Goal: Task Accomplishment & Management: Use online tool/utility

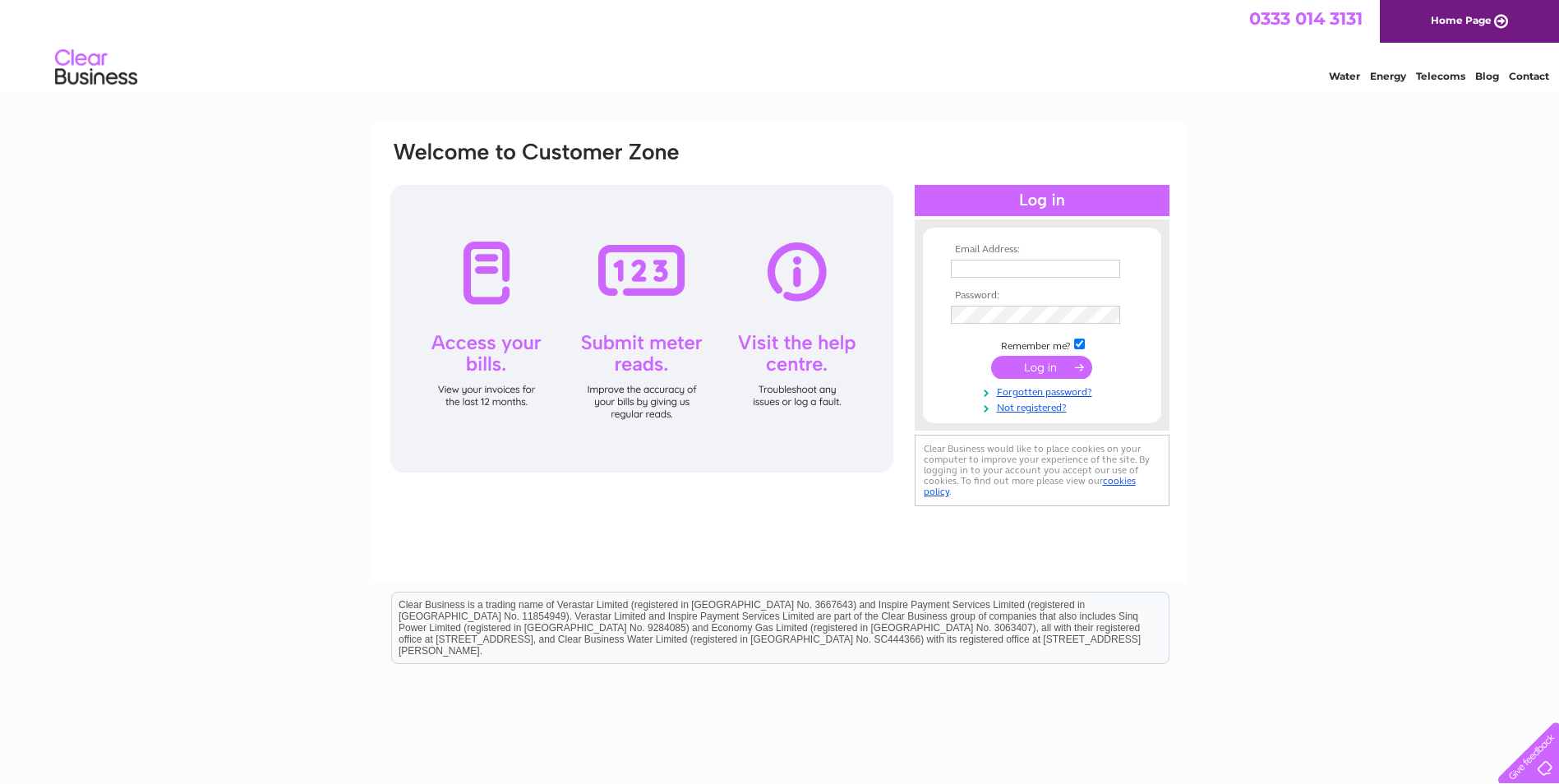
click at [957, 267] on input "text" at bounding box center [1036, 269] width 169 height 18
type input "ehaysons@yahoo.co.uk"
click at [1058, 367] on input "submit" at bounding box center [1042, 366] width 101 height 23
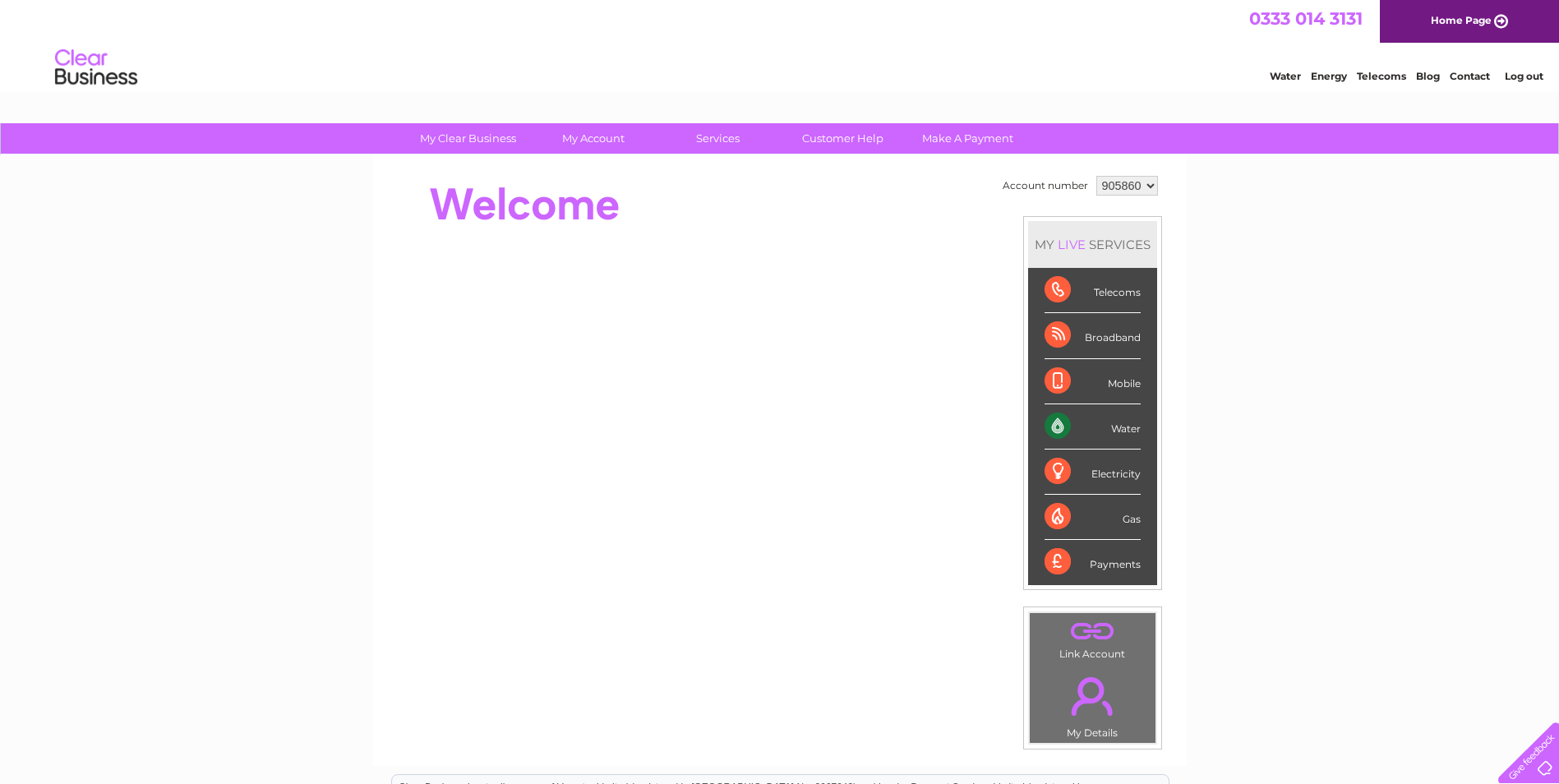
click at [1072, 421] on div "Water" at bounding box center [1092, 427] width 96 height 45
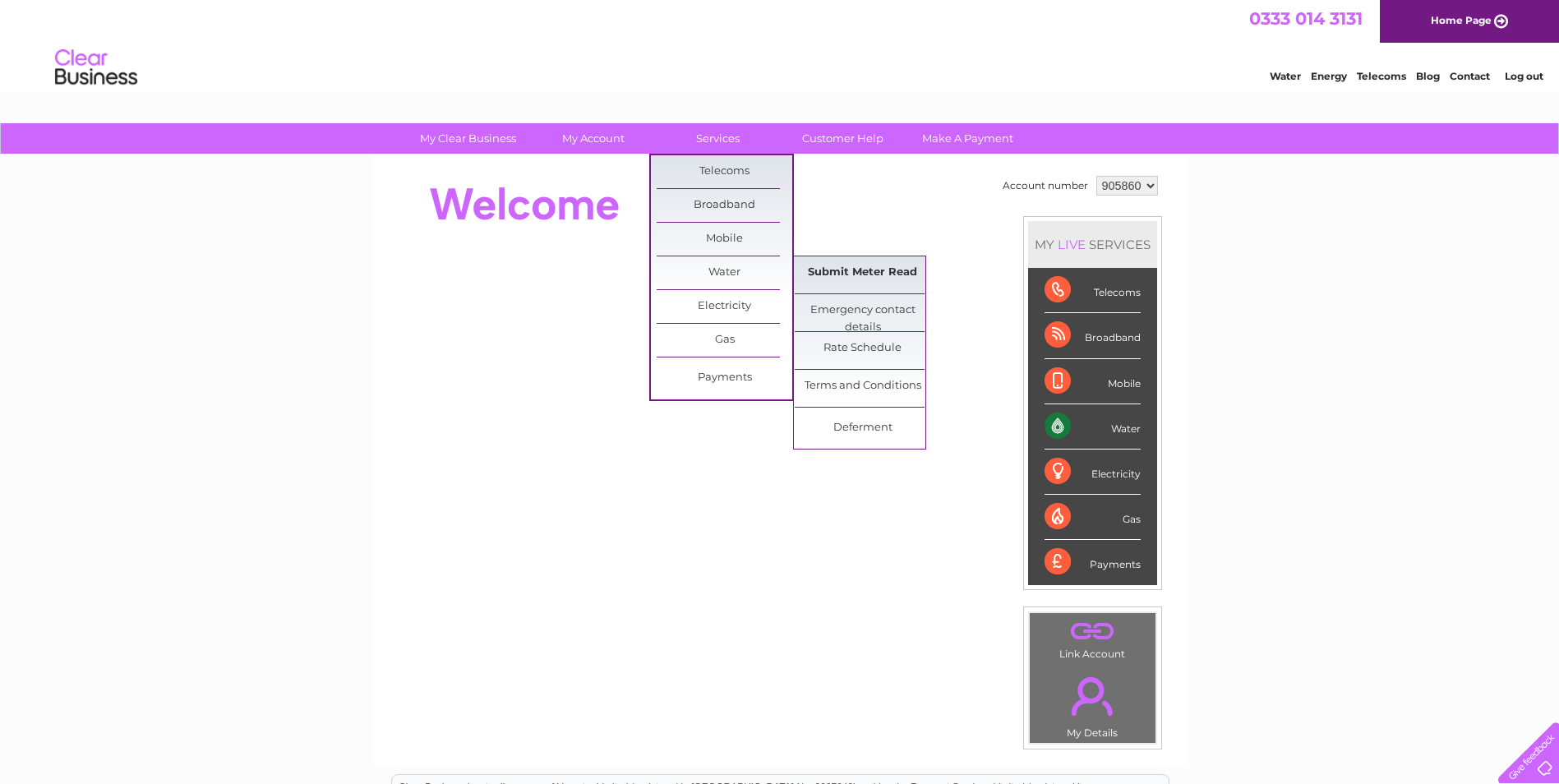
click at [839, 279] on link "Submit Meter Read" at bounding box center [862, 273] width 136 height 33
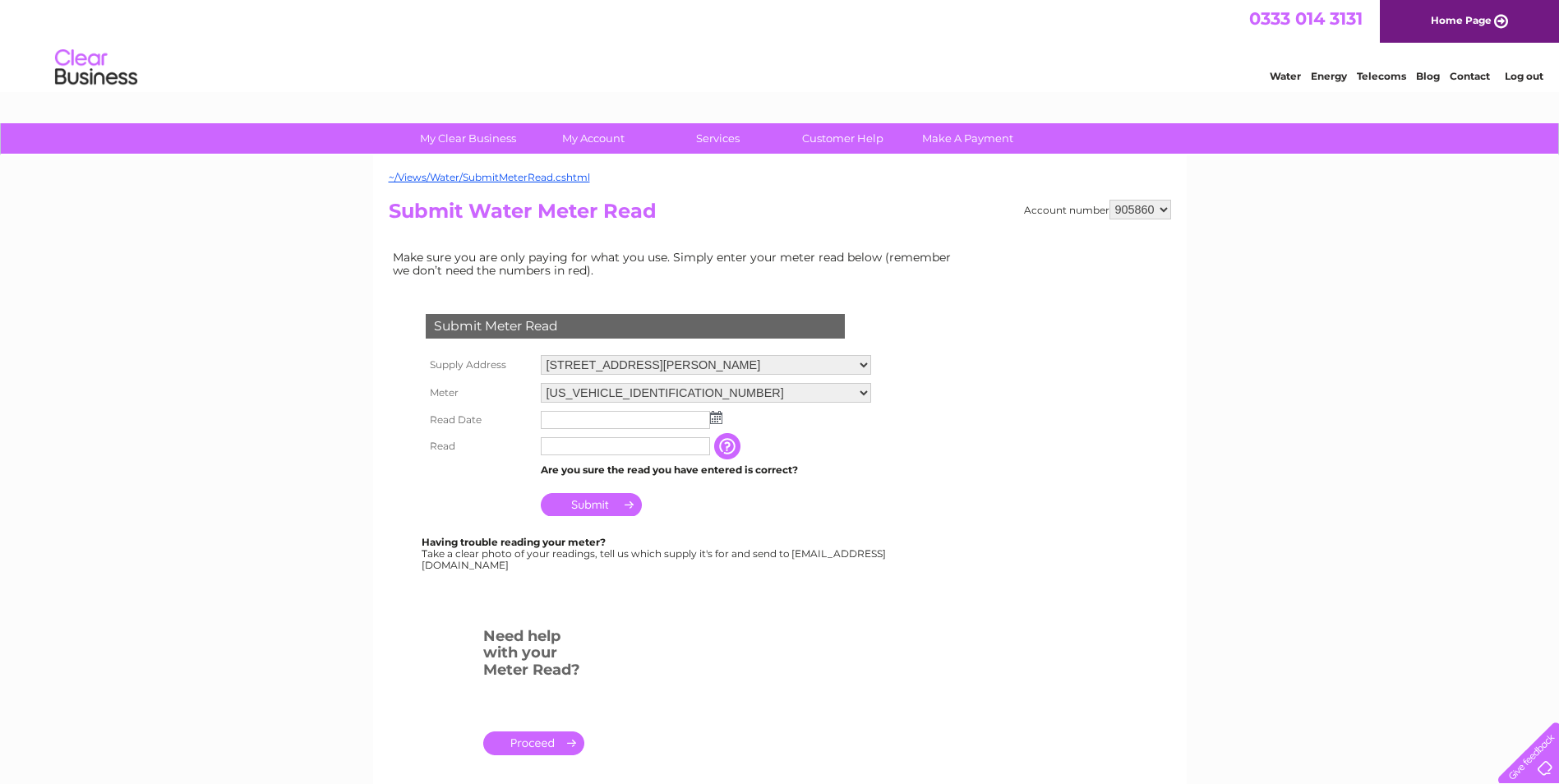
click at [720, 415] on img at bounding box center [716, 418] width 13 height 13
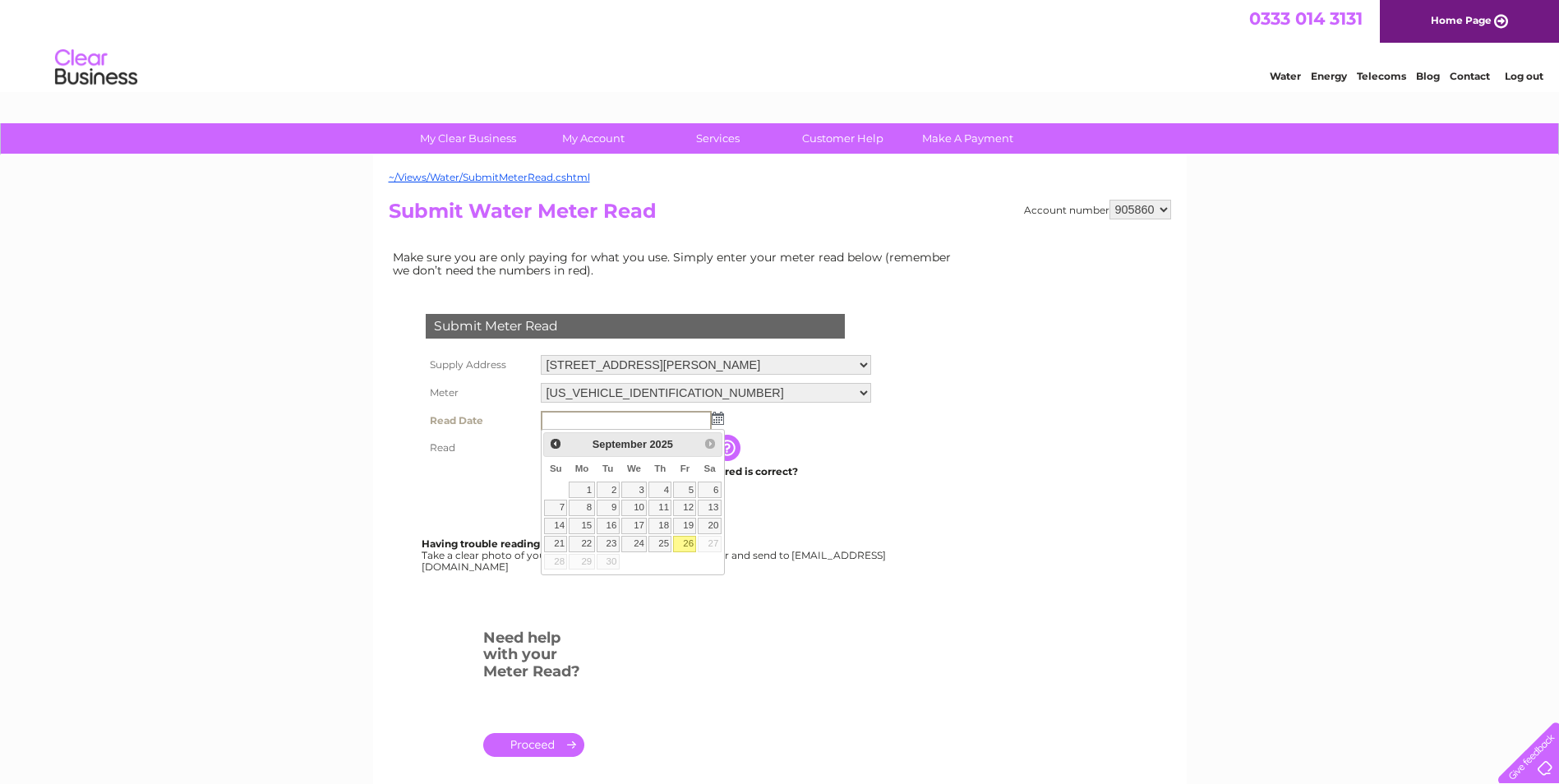
click at [688, 540] on link "26" at bounding box center [683, 544] width 23 height 17
type input "2025/09/26"
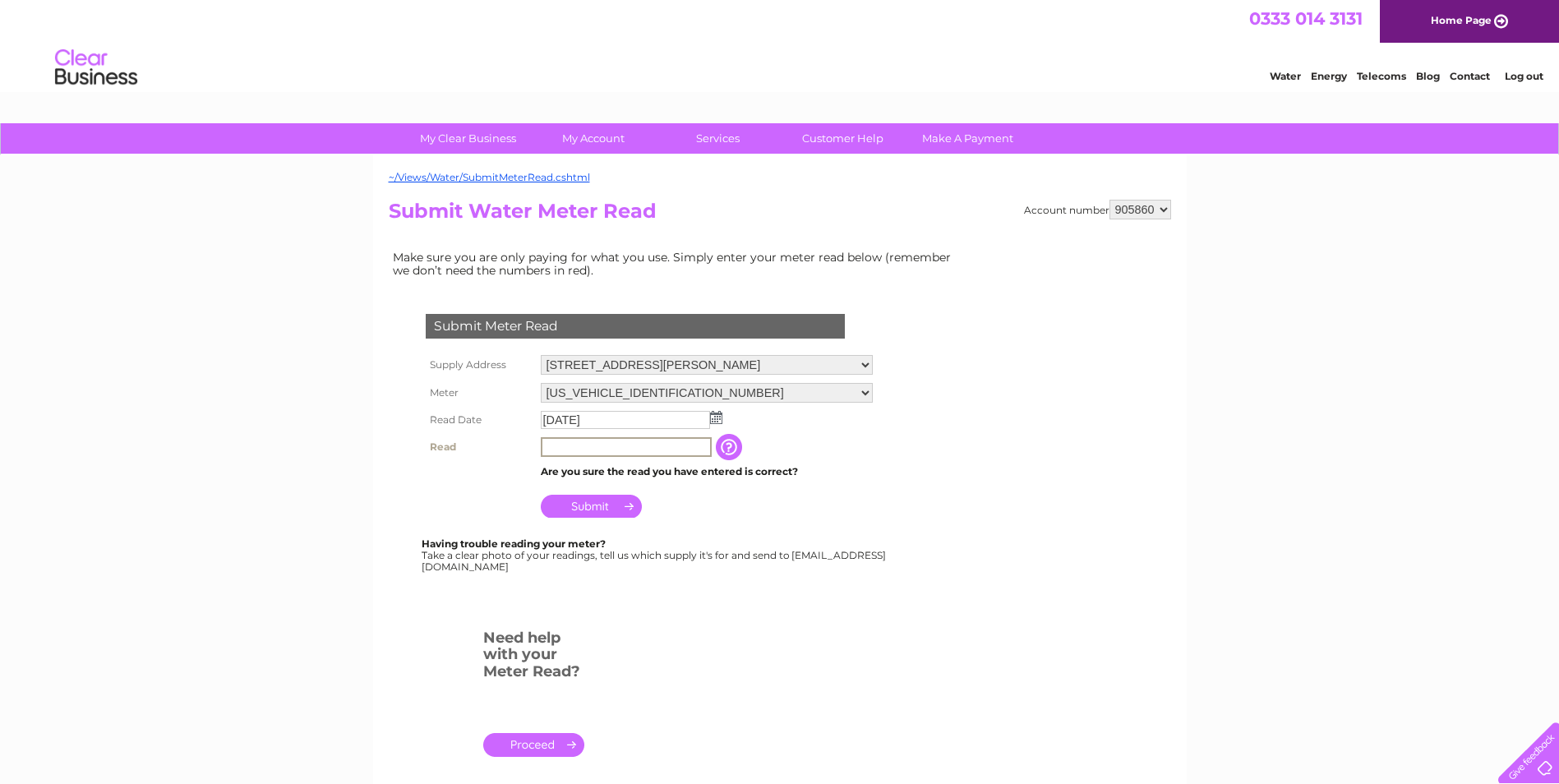
click at [579, 449] on input "text" at bounding box center [626, 447] width 171 height 20
type input "732"
click at [597, 501] on input "Submit" at bounding box center [591, 506] width 101 height 23
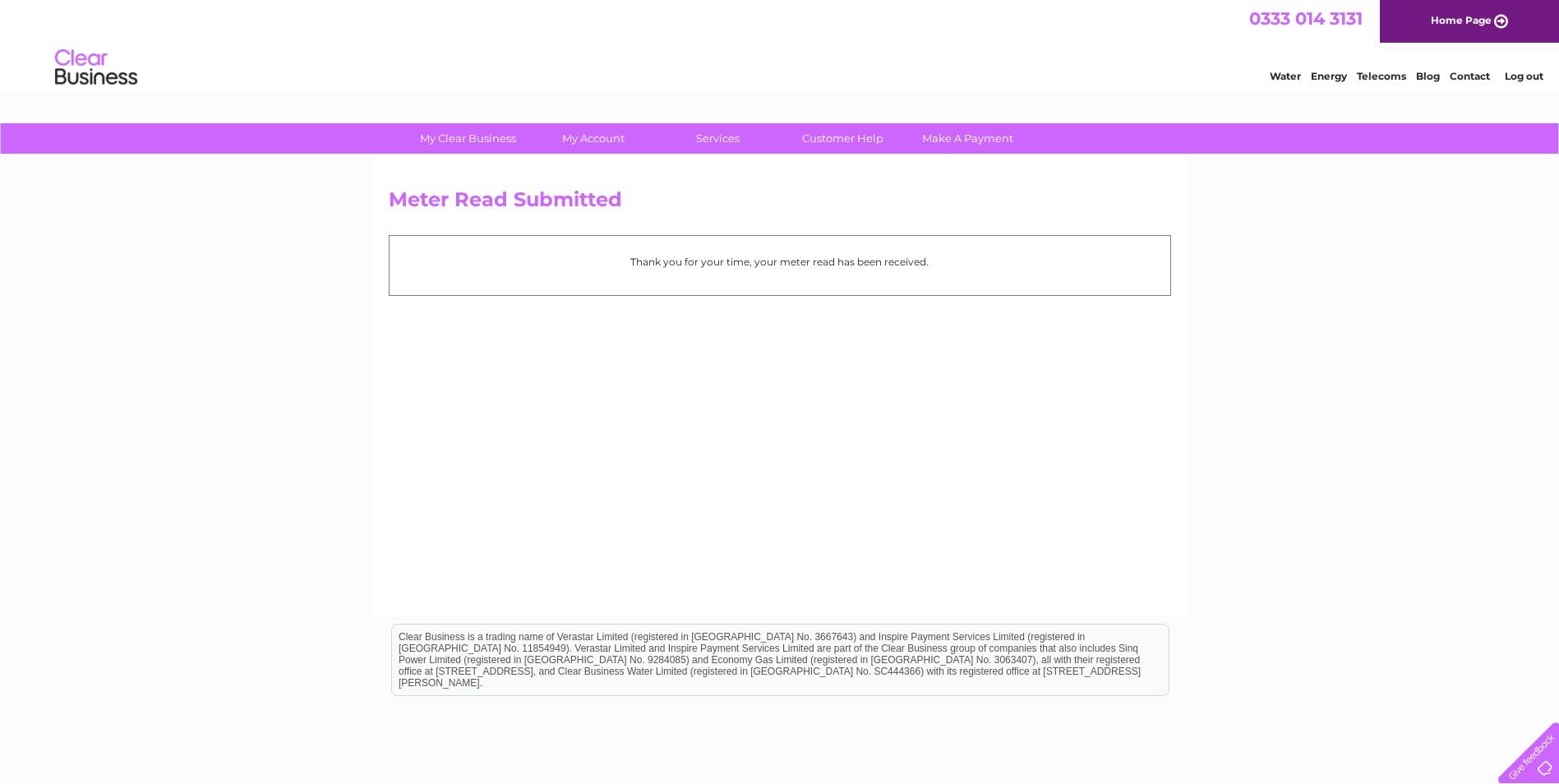
click at [1524, 74] on link "Log out" at bounding box center [1524, 75] width 39 height 13
